Goal: Check status: Check status

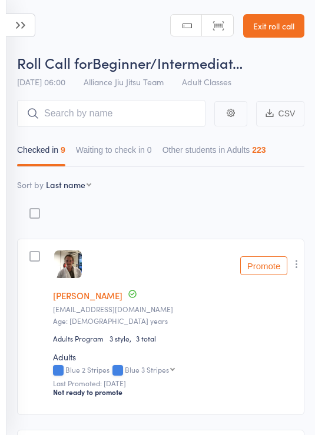
click at [10, 18] on icon at bounding box center [20, 26] width 29 height 24
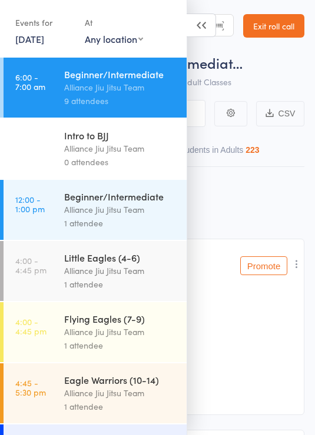
click at [104, 211] on div "Alliance Jiu Jitsu Team" at bounding box center [120, 210] width 112 height 14
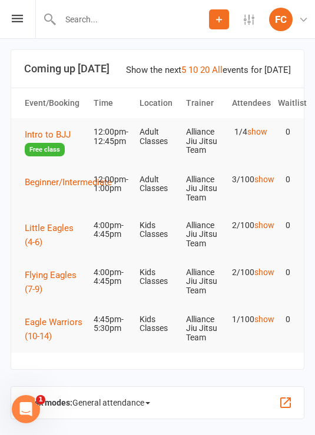
click at [147, 408] on span "General attendance" at bounding box center [111, 402] width 78 height 19
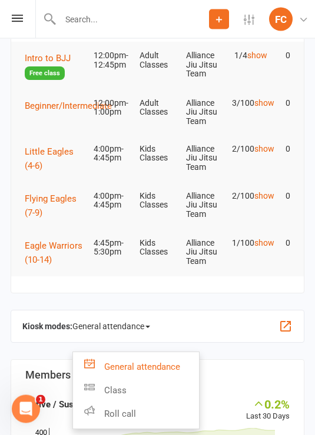
scroll to position [78, 0]
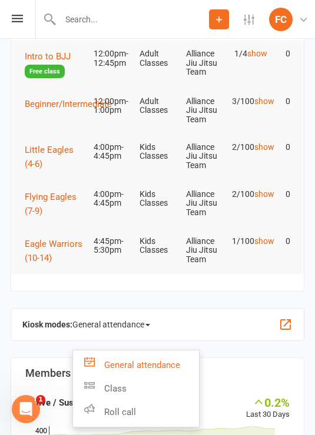
click at [144, 415] on link "Roll call" at bounding box center [136, 413] width 126 height 24
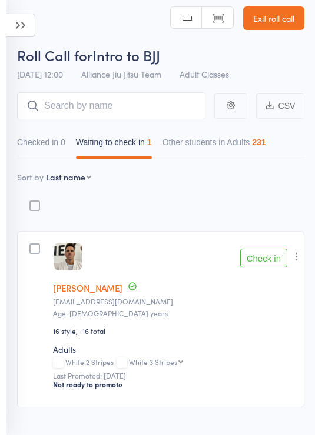
scroll to position [12, 0]
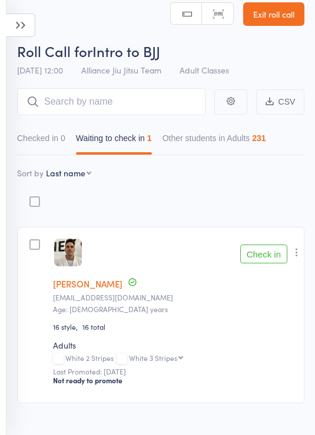
click at [17, 48] on span "Roll Call for" at bounding box center [54, 50] width 75 height 19
click at [35, 25] on icon at bounding box center [20, 26] width 29 height 24
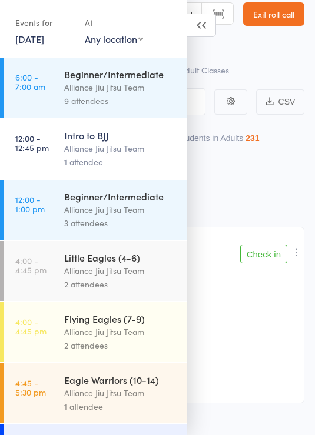
click at [154, 155] on div "Alliance Jiu Jitsu Team" at bounding box center [120, 149] width 112 height 14
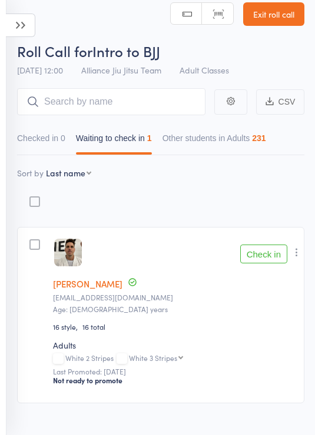
click at [30, 28] on icon at bounding box center [20, 26] width 29 height 24
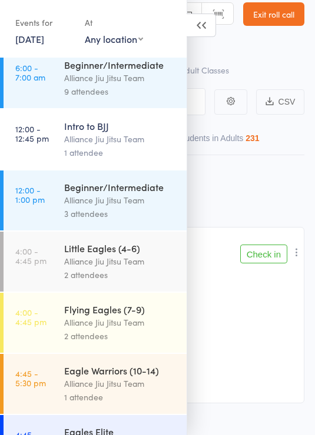
scroll to position [8, 0]
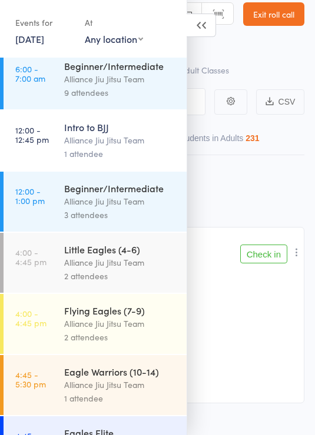
click at [134, 221] on div "3 attendees" at bounding box center [120, 215] width 112 height 14
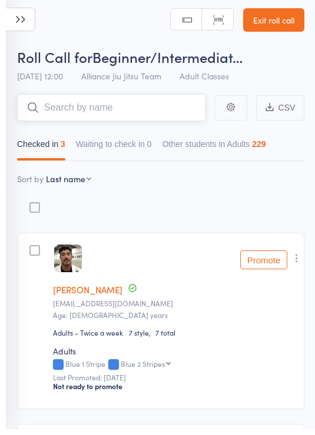
click at [123, 114] on input "search" at bounding box center [111, 113] width 188 height 27
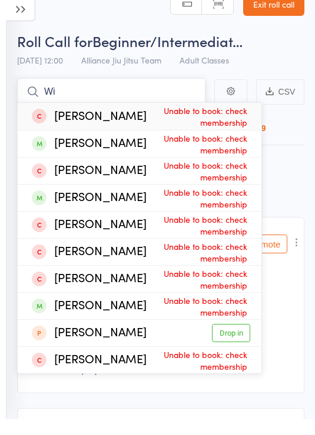
type input "W"
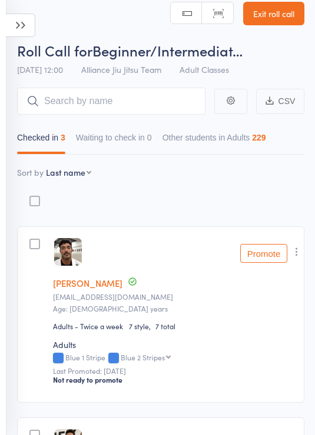
scroll to position [0, 0]
